Goal: Check status: Check status

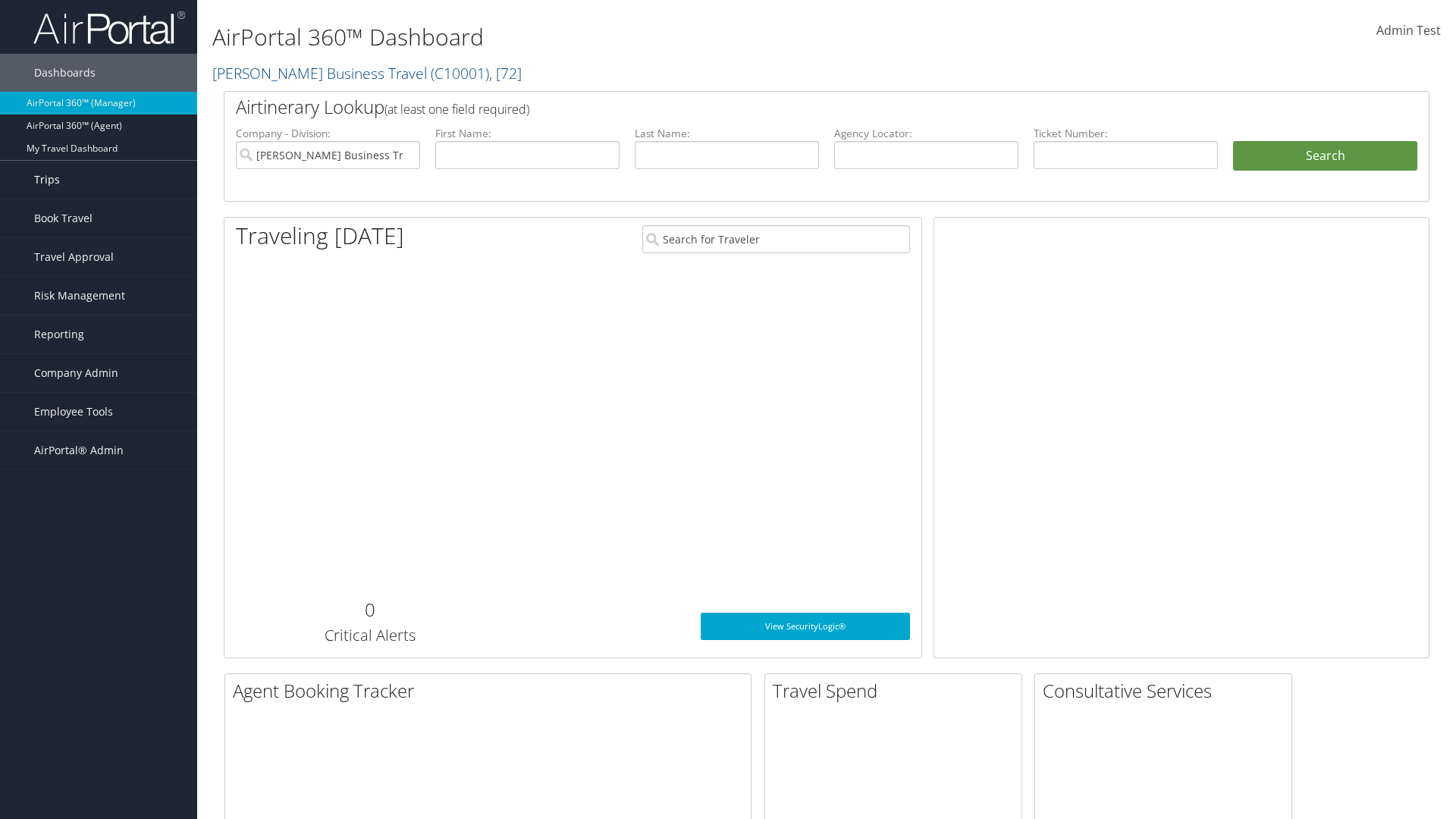
click at [98, 180] on link "Trips" at bounding box center [98, 179] width 197 height 38
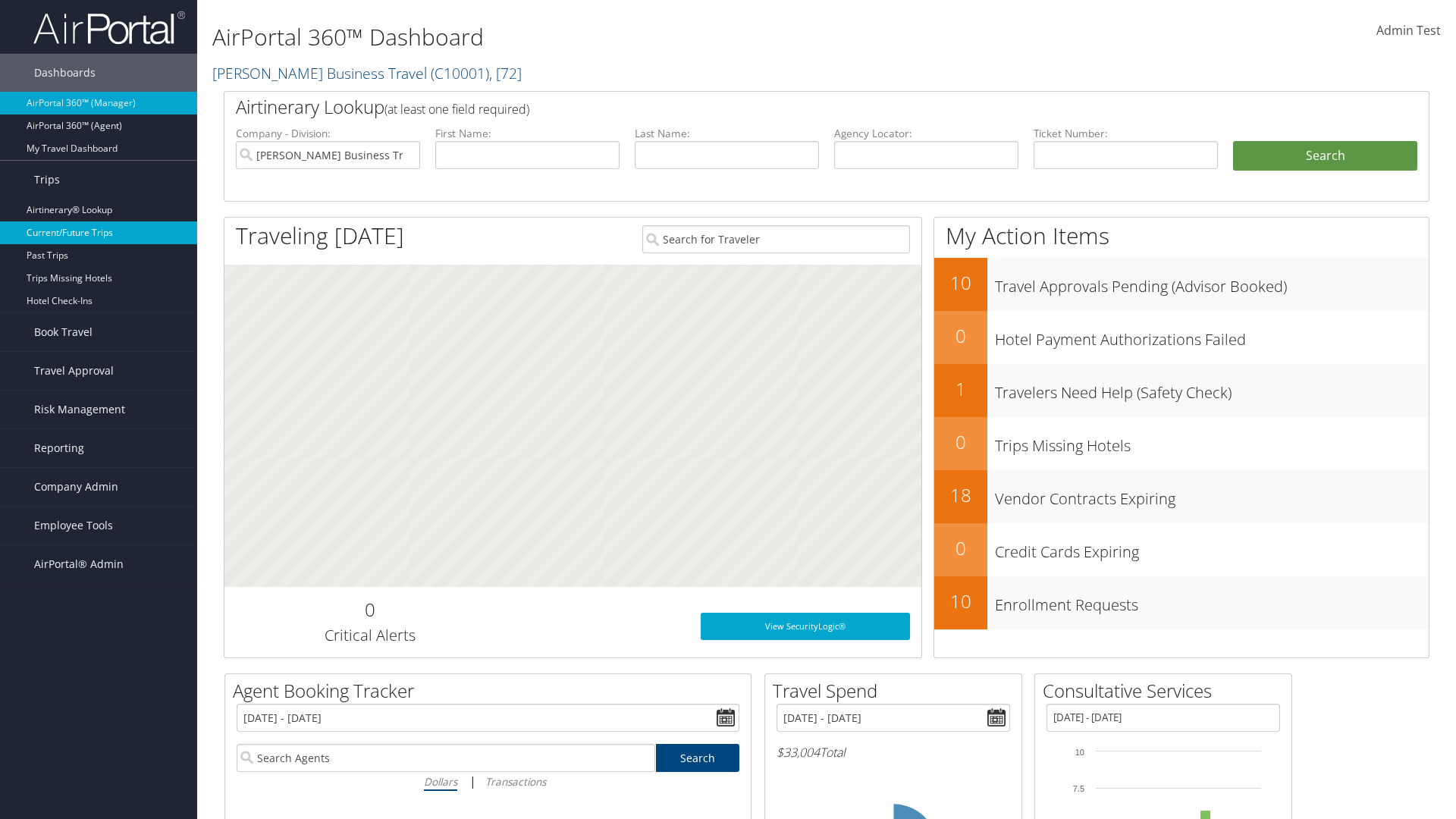
click at [98, 232] on link "Current/Future Trips" at bounding box center [98, 233] width 197 height 23
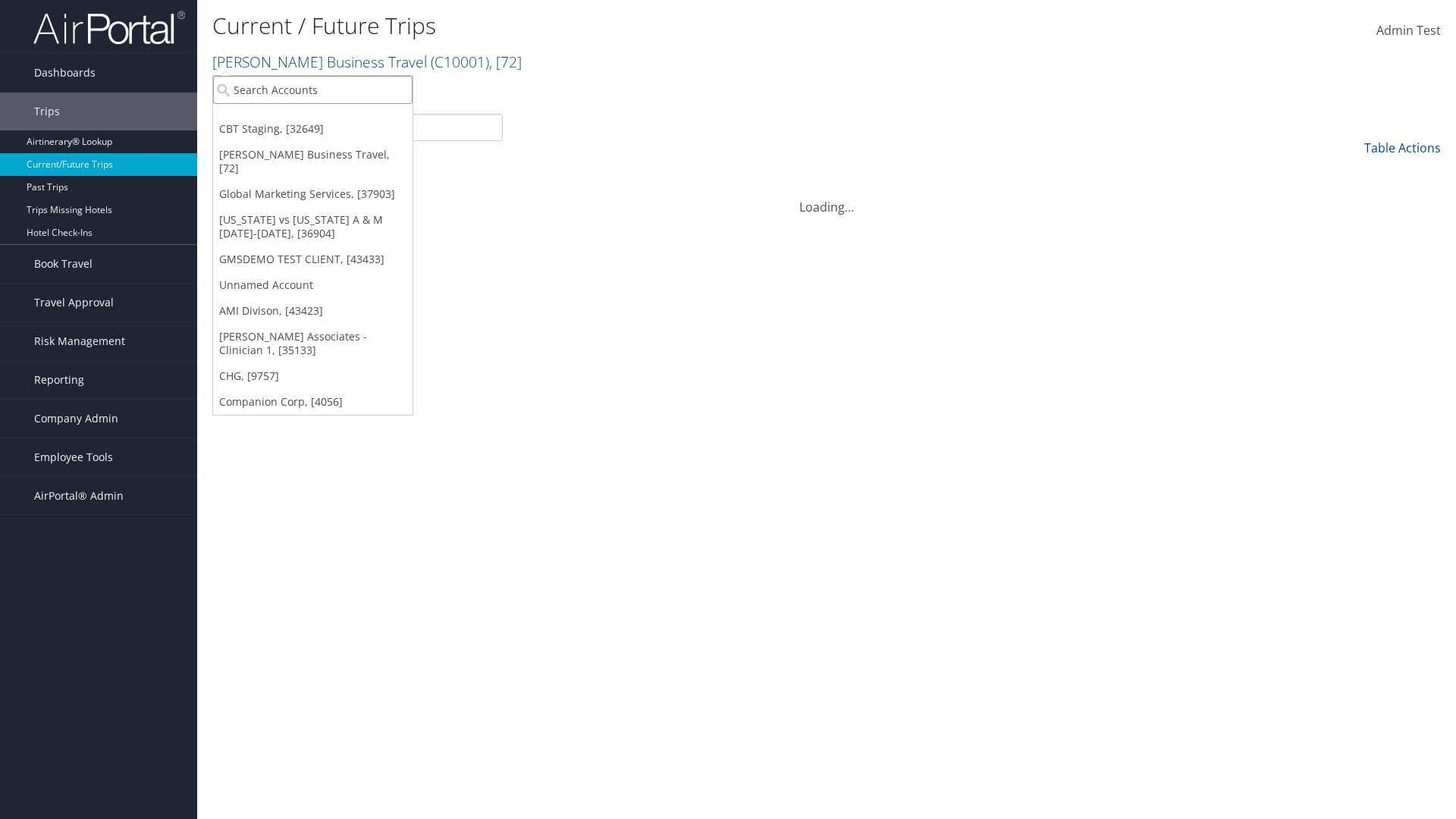
click at [312, 89] on input "search" at bounding box center [312, 89] width 199 height 28
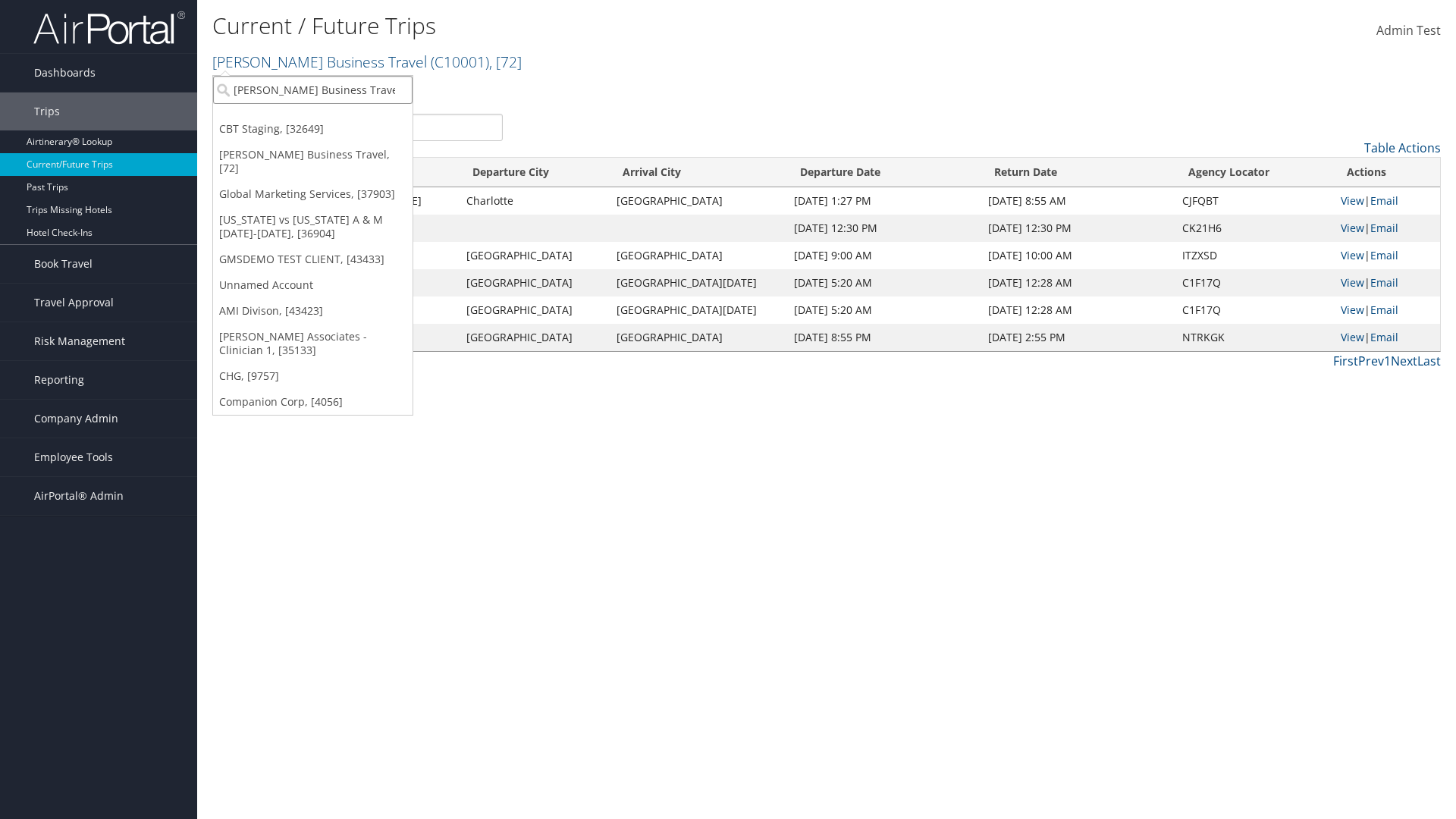
type input "[PERSON_NAME] Business Travel"
click at [334, 118] on div "Christopherson Business Travel (C10001), [72]" at bounding box center [333, 118] width 259 height 14
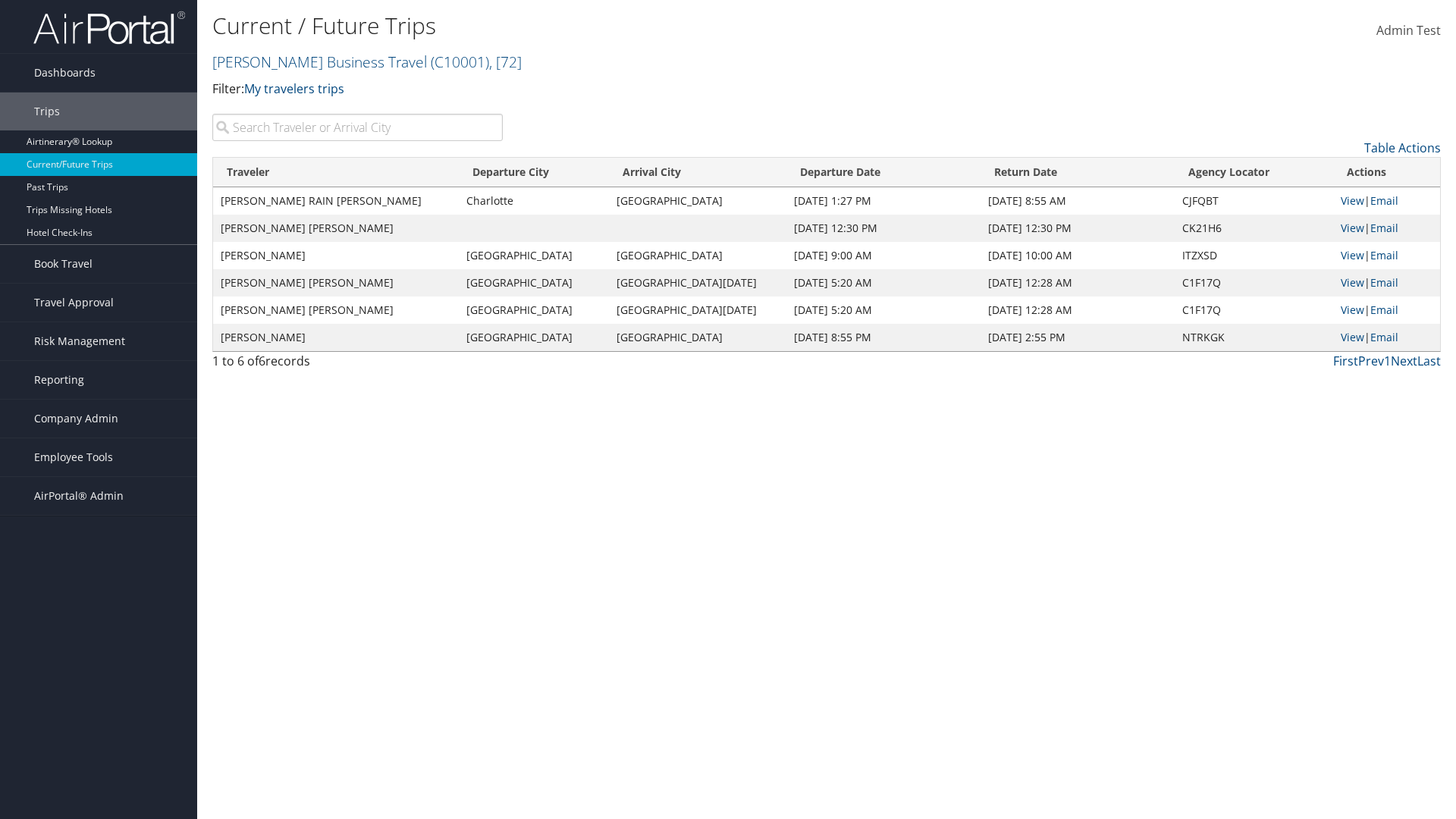
click at [357, 127] on input "search" at bounding box center [357, 127] width 290 height 27
type input "TATUM"
